Goal: Information Seeking & Learning: Learn about a topic

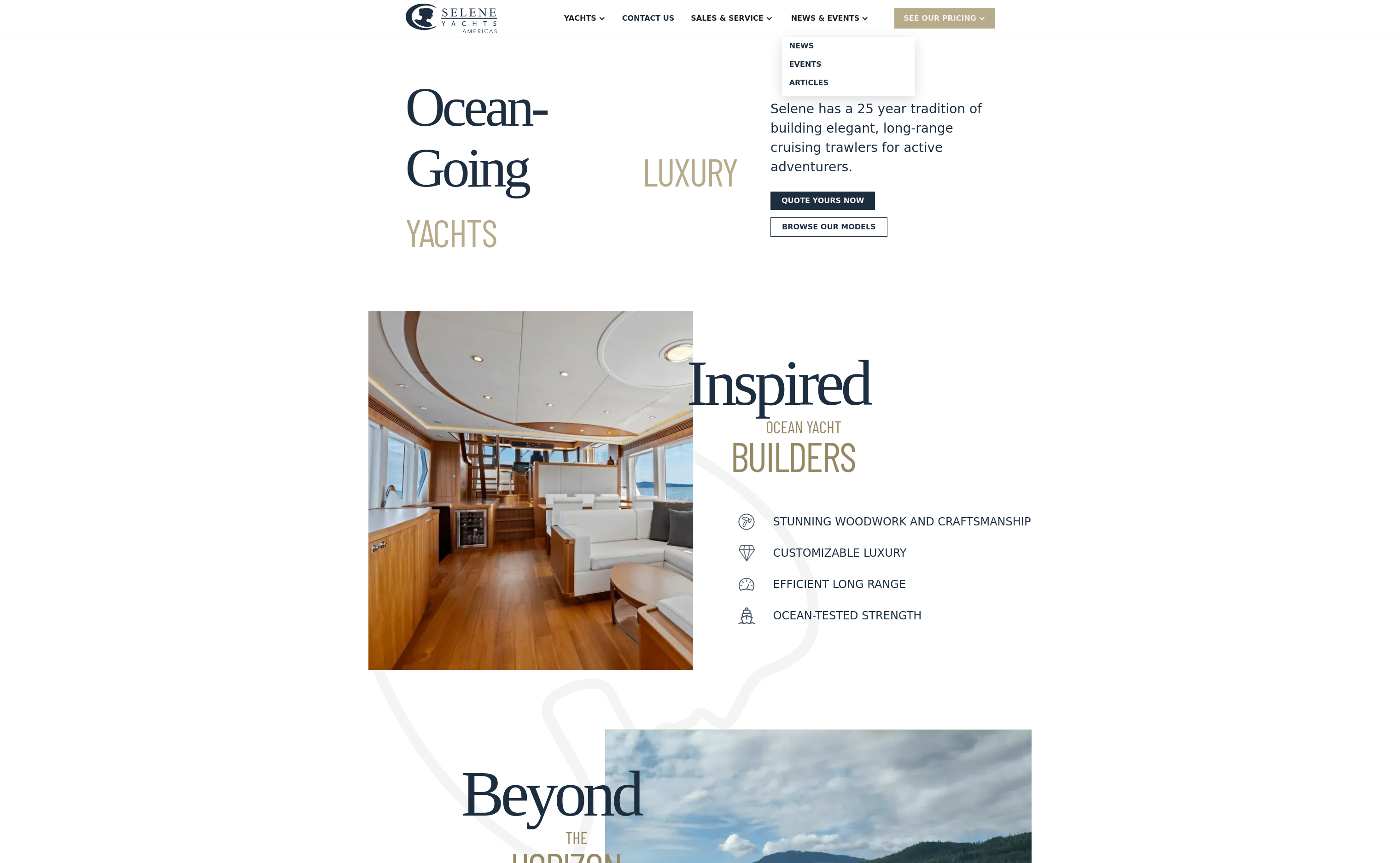
click at [871, 28] on div "News & EVENTS" at bounding box center [830, 18] width 96 height 37
click at [852, 67] on div "Events" at bounding box center [848, 65] width 118 height 8
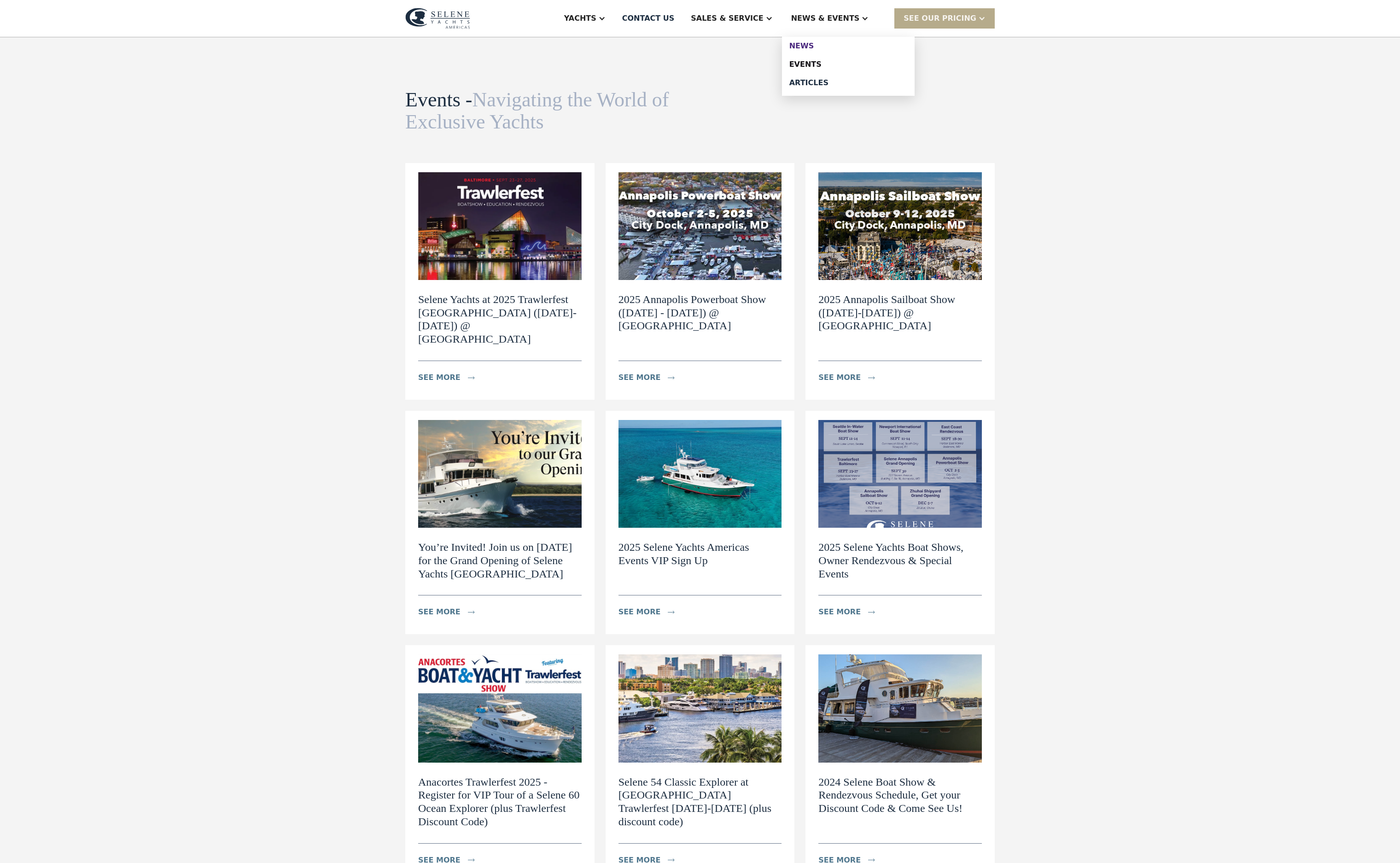
click at [842, 45] on link "News" at bounding box center [848, 46] width 133 height 18
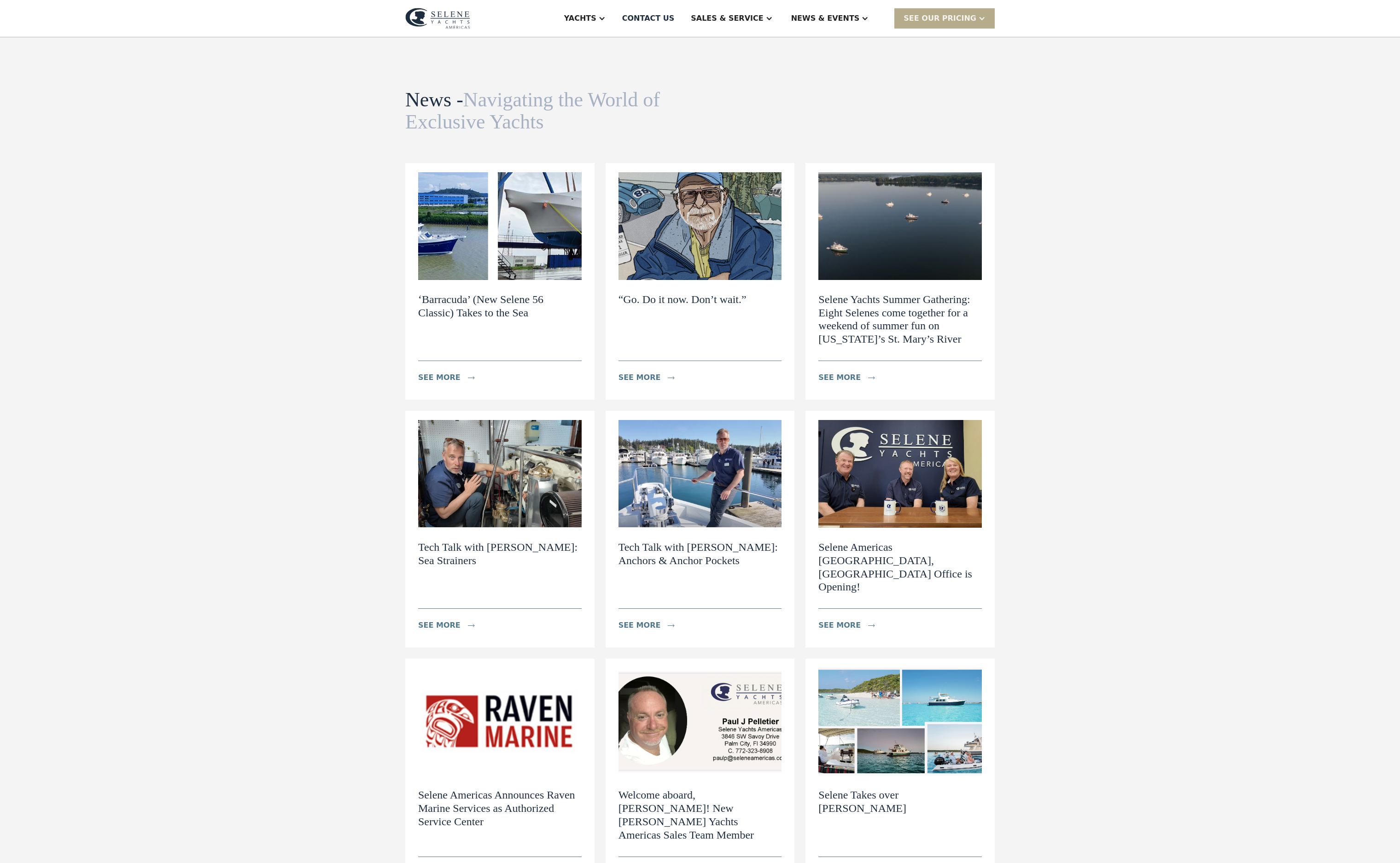
click at [898, 527] on img at bounding box center [900, 474] width 164 height 108
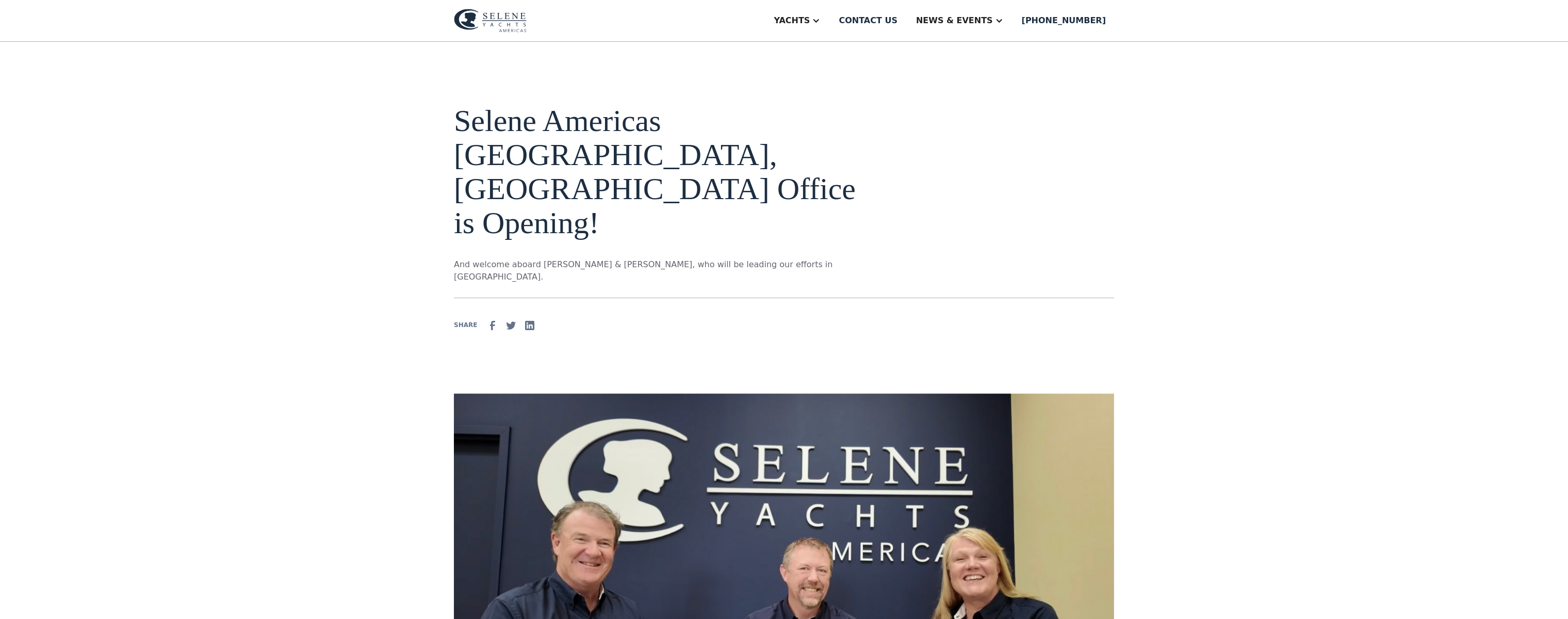
click at [688, 491] on img at bounding box center [784, 587] width 660 height 387
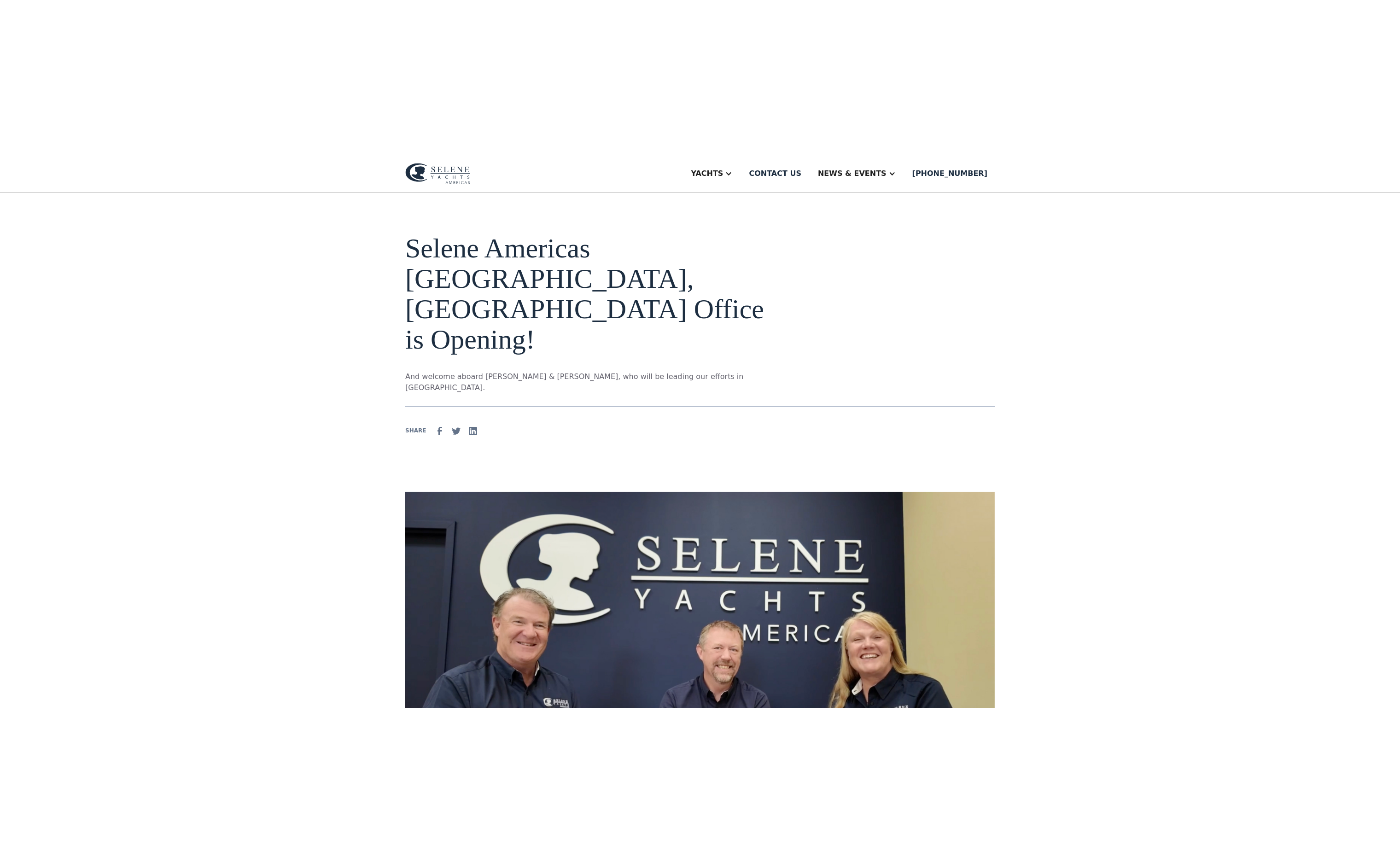
scroll to position [74, 0]
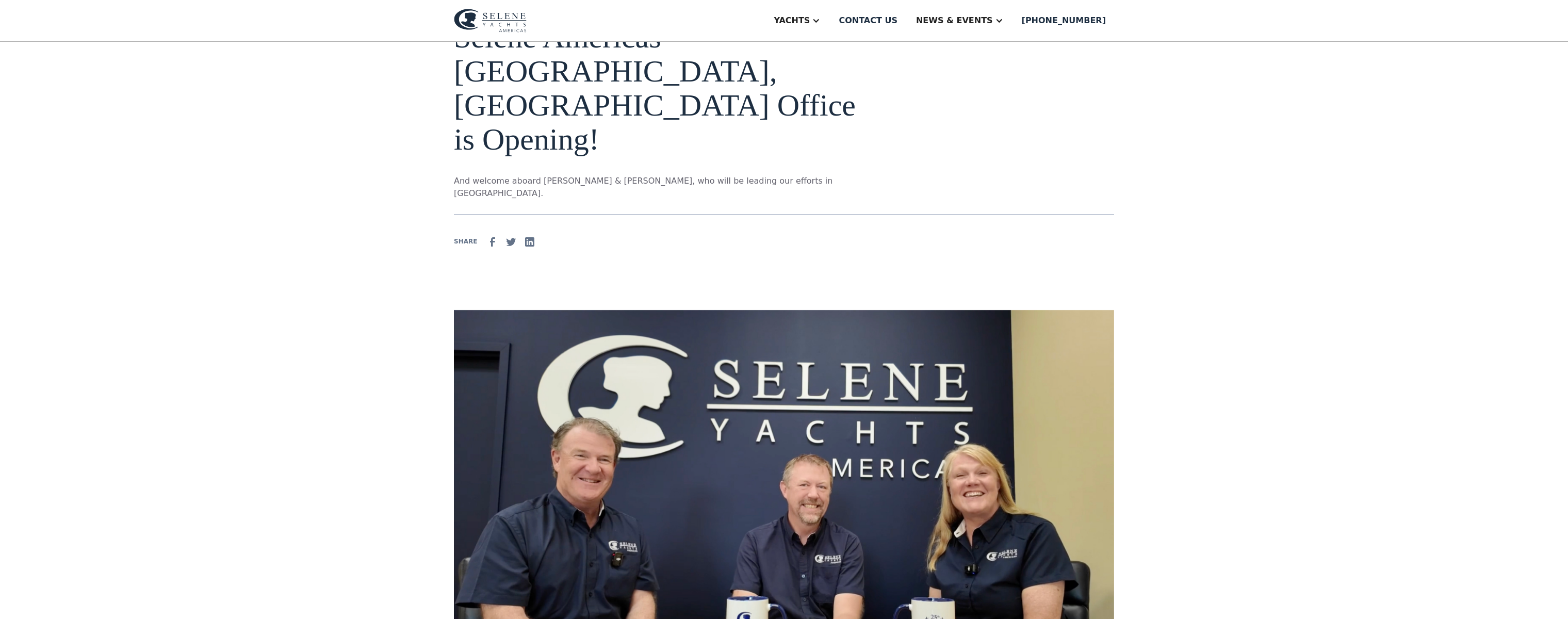
click at [797, 423] on img at bounding box center [784, 503] width 660 height 387
click at [800, 521] on img at bounding box center [784, 503] width 660 height 387
click at [961, 480] on img at bounding box center [784, 503] width 660 height 387
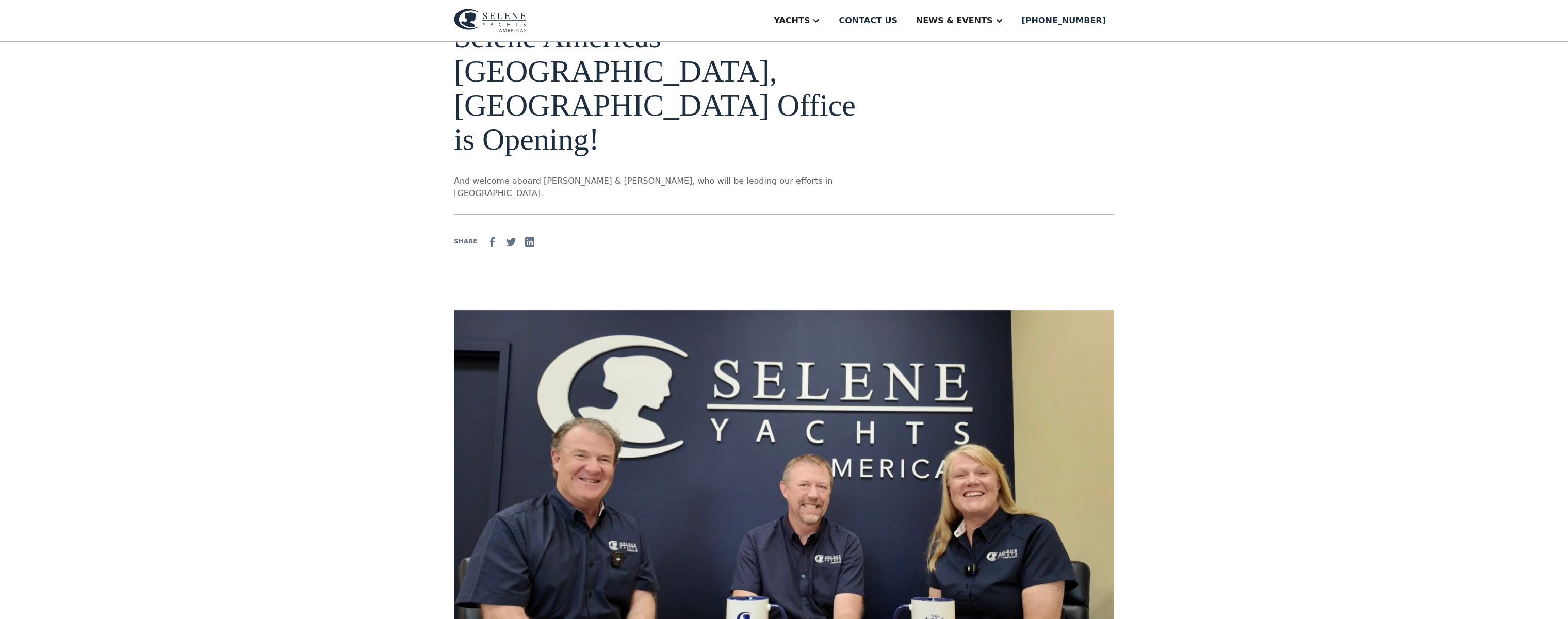
click at [1024, 500] on img at bounding box center [784, 503] width 660 height 387
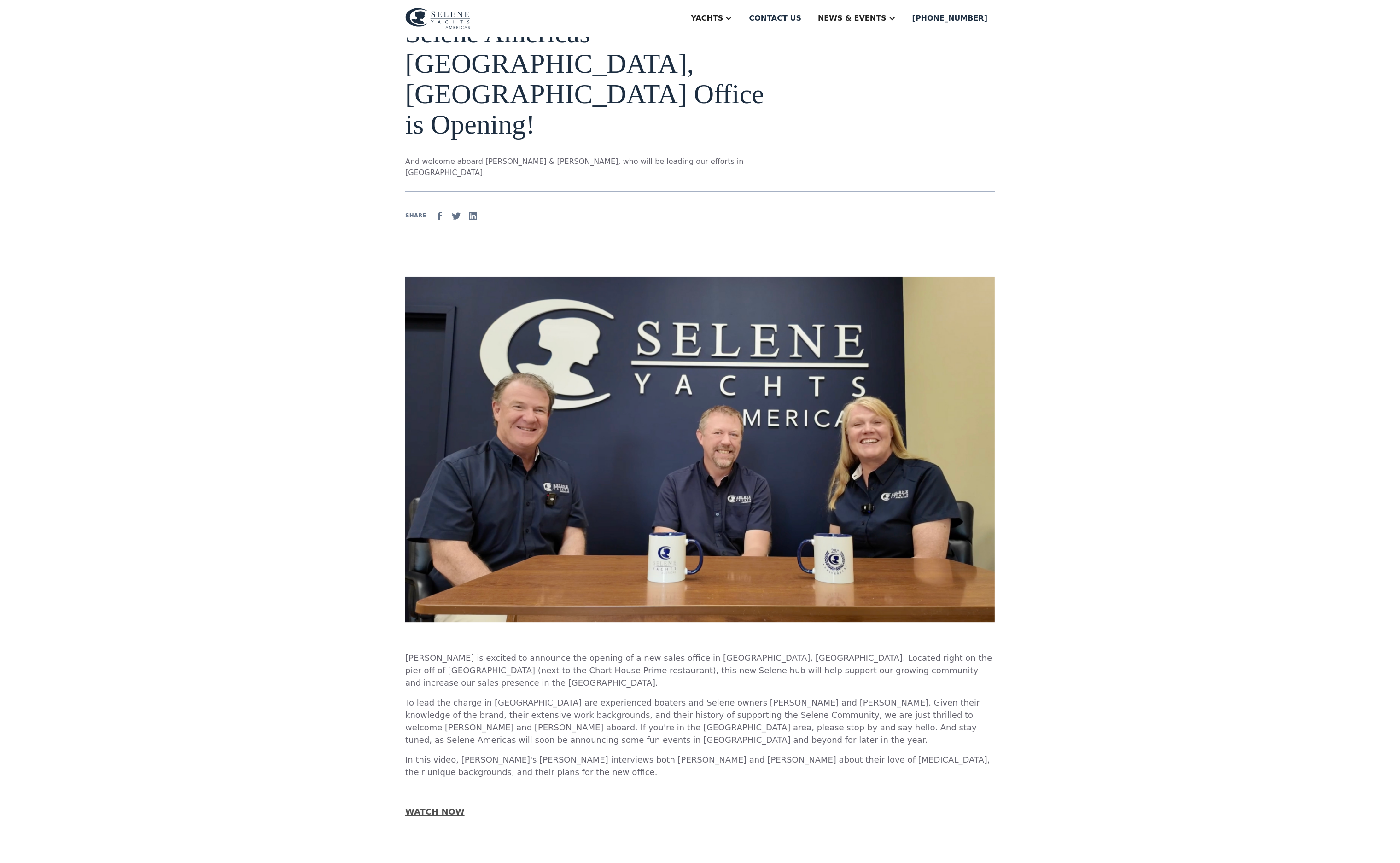
click at [288, 370] on div "Selene Americas Annapolis, MD Office is Opening! And welcome aboard Joe & Corri…" at bounding box center [700, 684] width 1400 height 1443
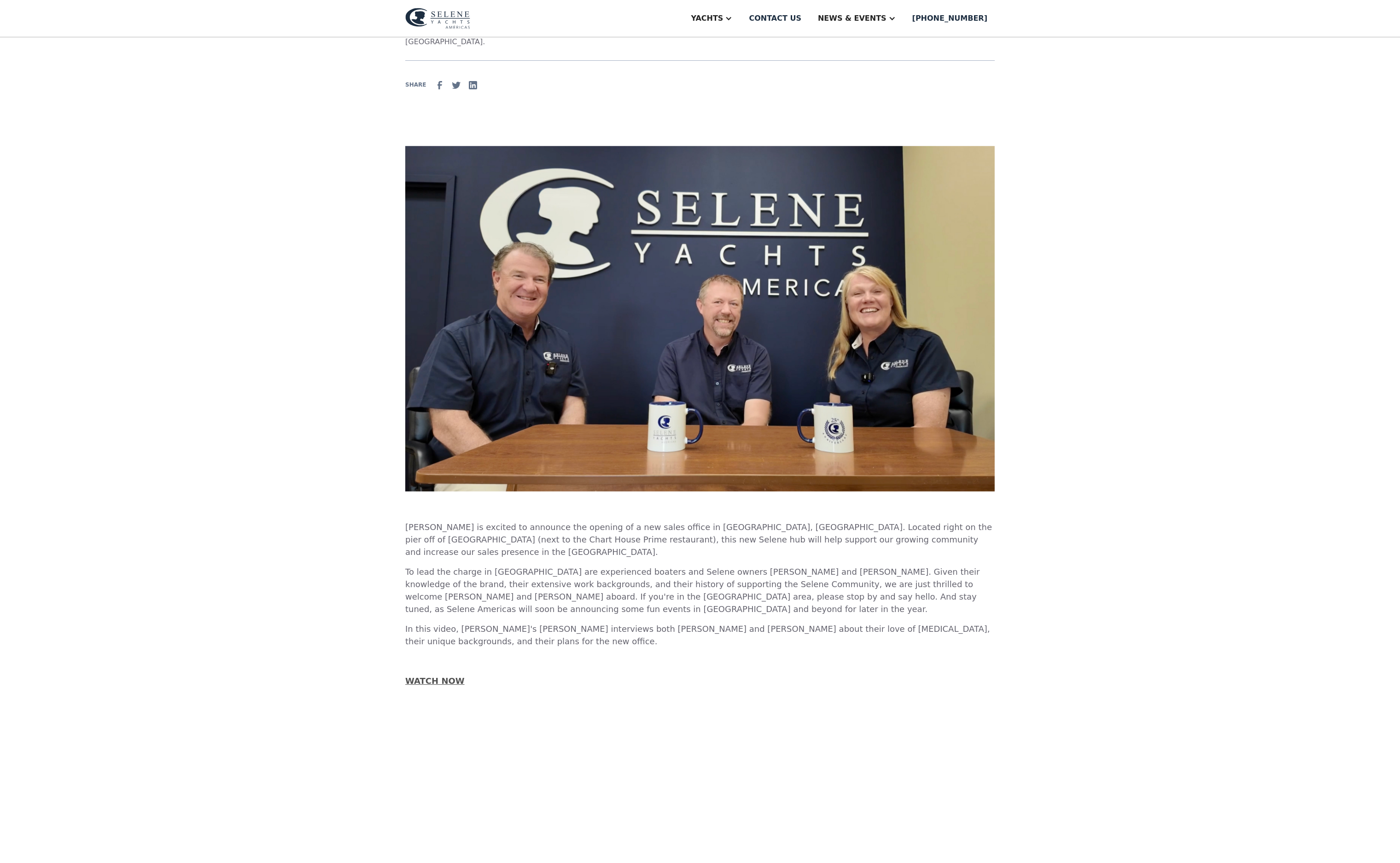
scroll to position [0, 0]
